Goal: Task Accomplishment & Management: Use online tool/utility

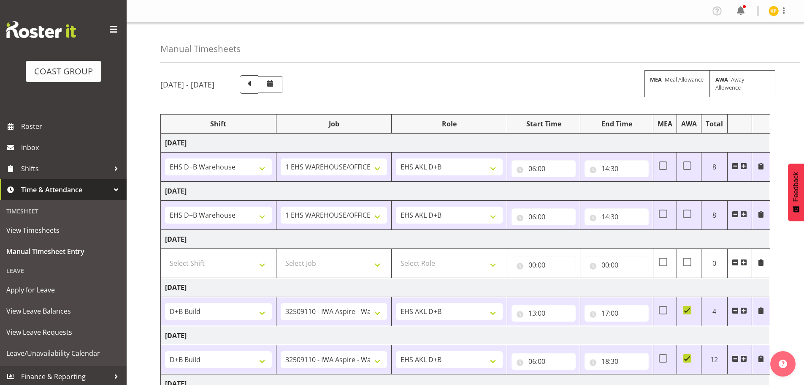
select select "1352"
select select "69"
select select "1352"
select select "69"
select select "24997"
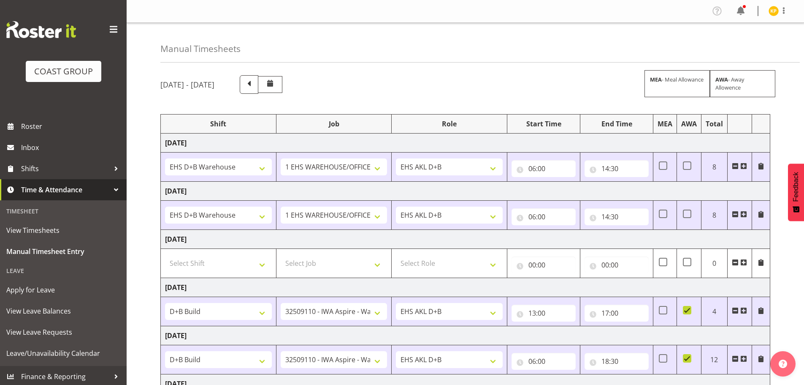
select select "9028"
select select "24997"
select select "9028"
select select "24997"
select select "9028"
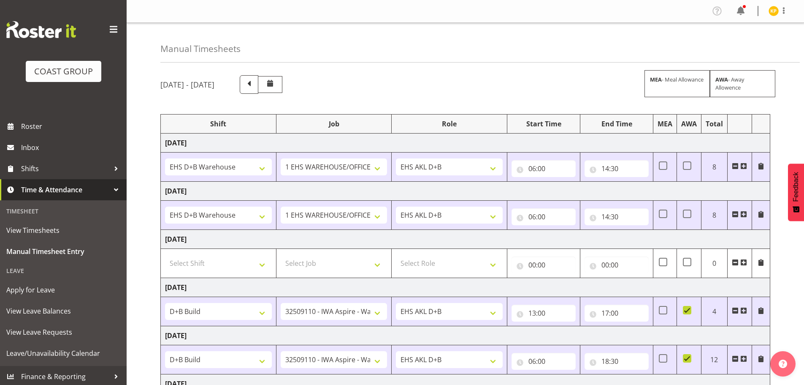
select select "1352"
select select "69"
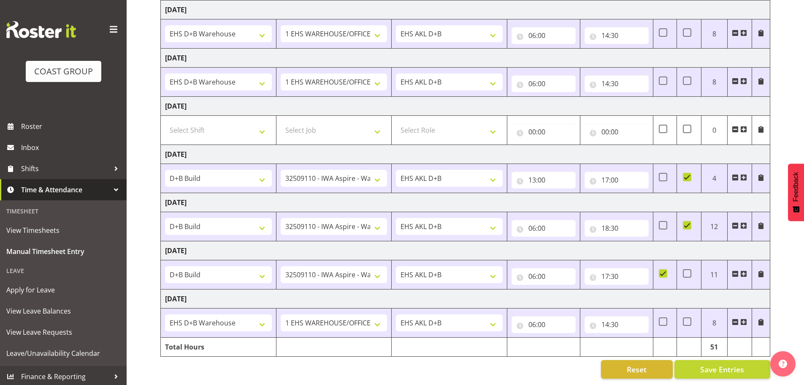
scroll to position [138, 0]
